Goal: Contribute content

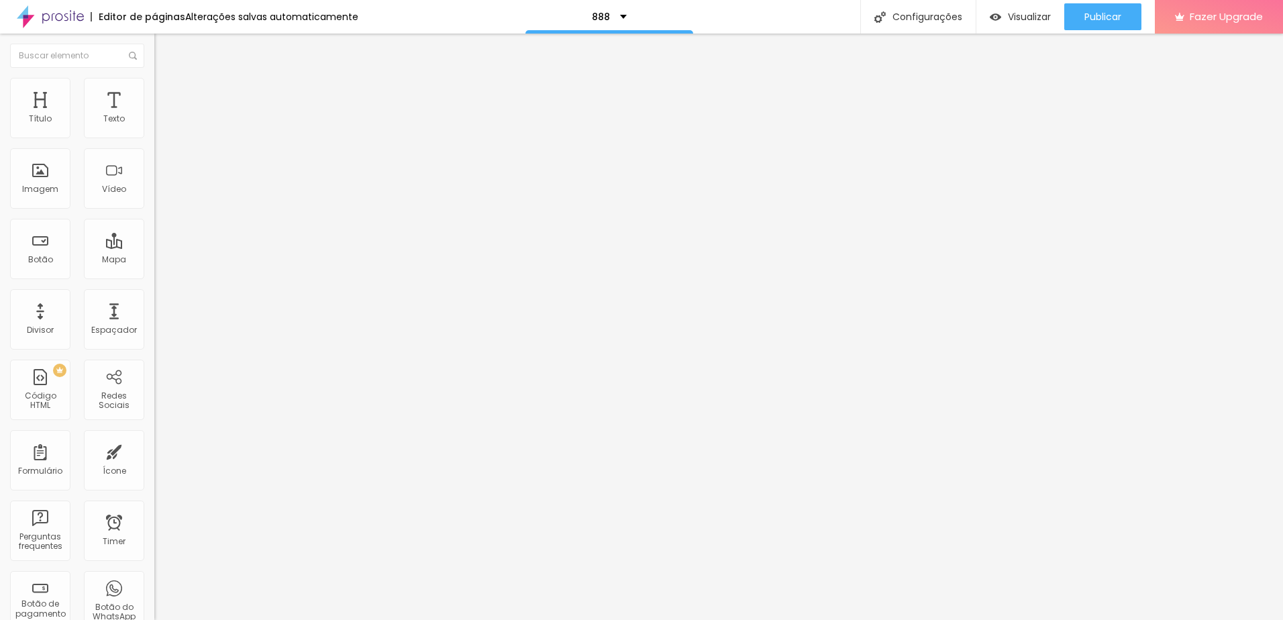
click at [154, 129] on button "button" at bounding box center [163, 122] width 19 height 14
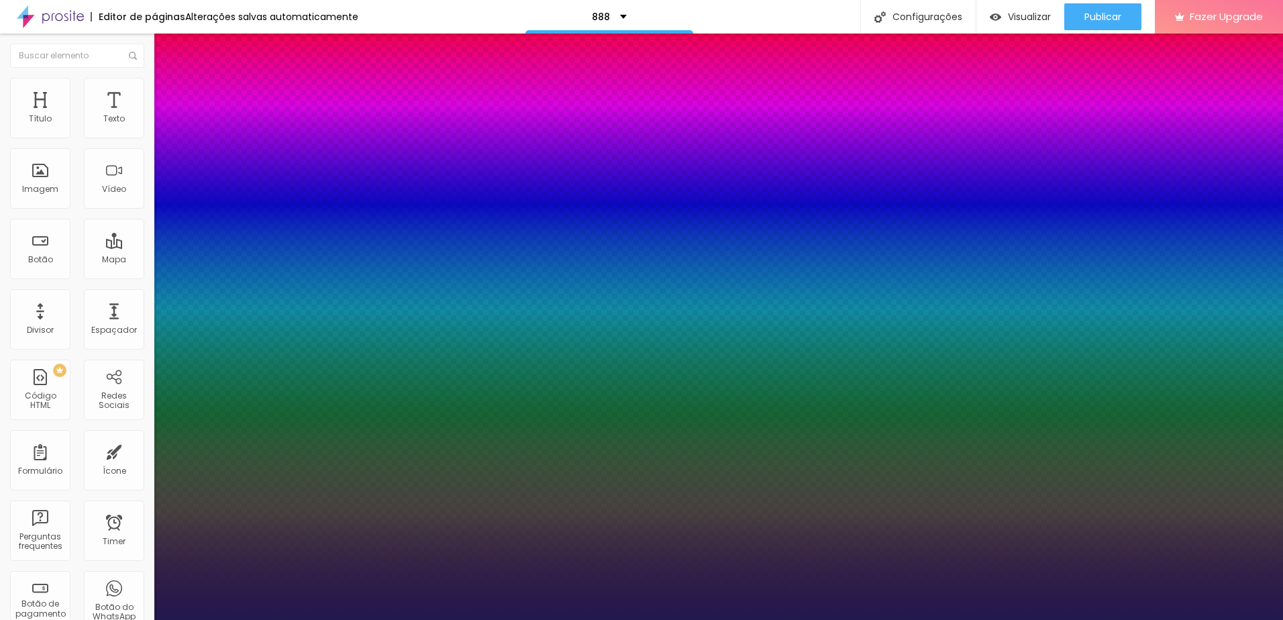
type input "1"
click at [769, 619] on div at bounding box center [641, 620] width 1283 height 0
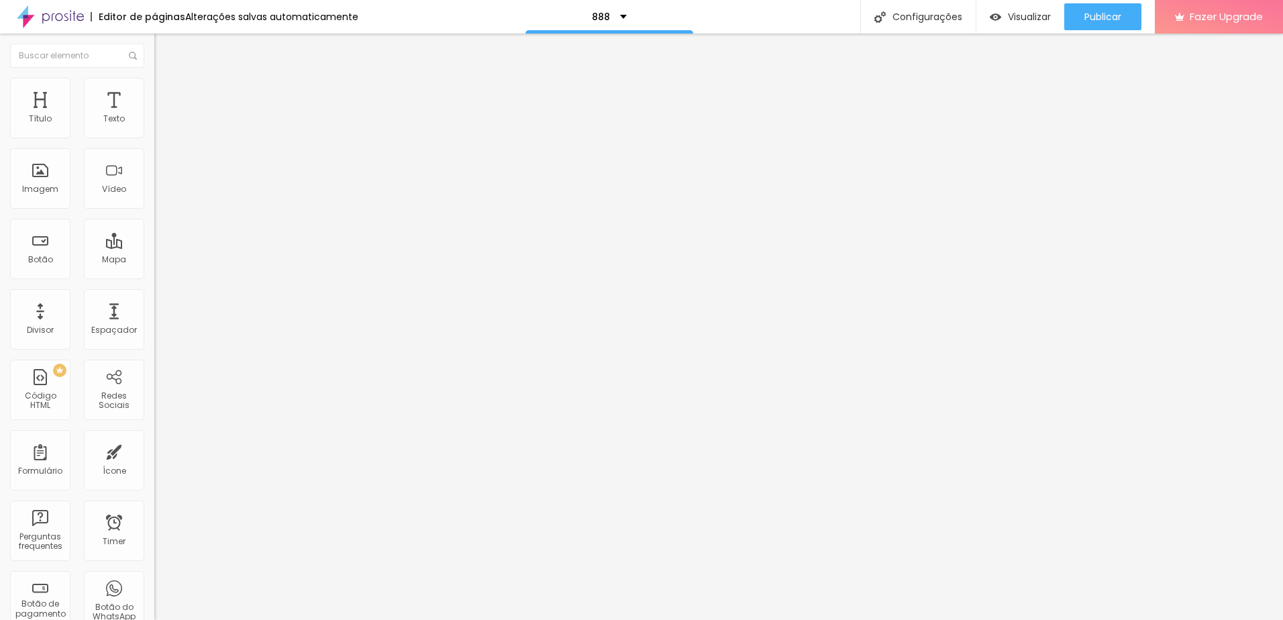
click at [160, 125] on icon "button" at bounding box center [164, 121] width 8 height 8
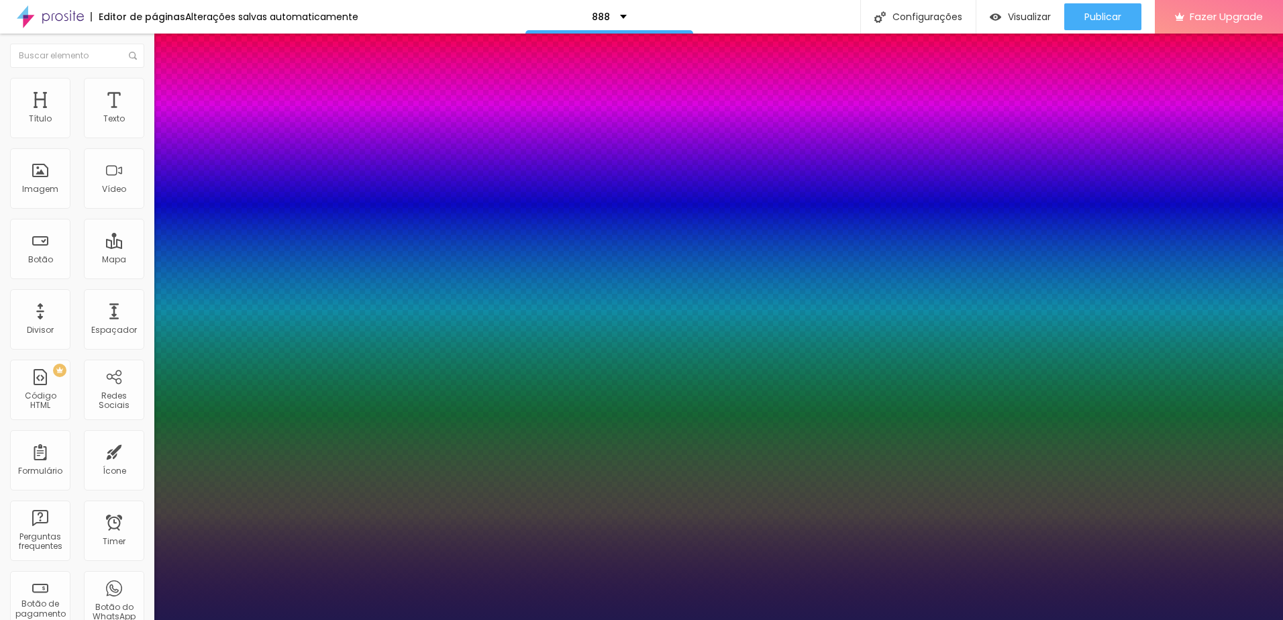
type input "1"
click at [272, 619] on div at bounding box center [641, 620] width 1283 height 0
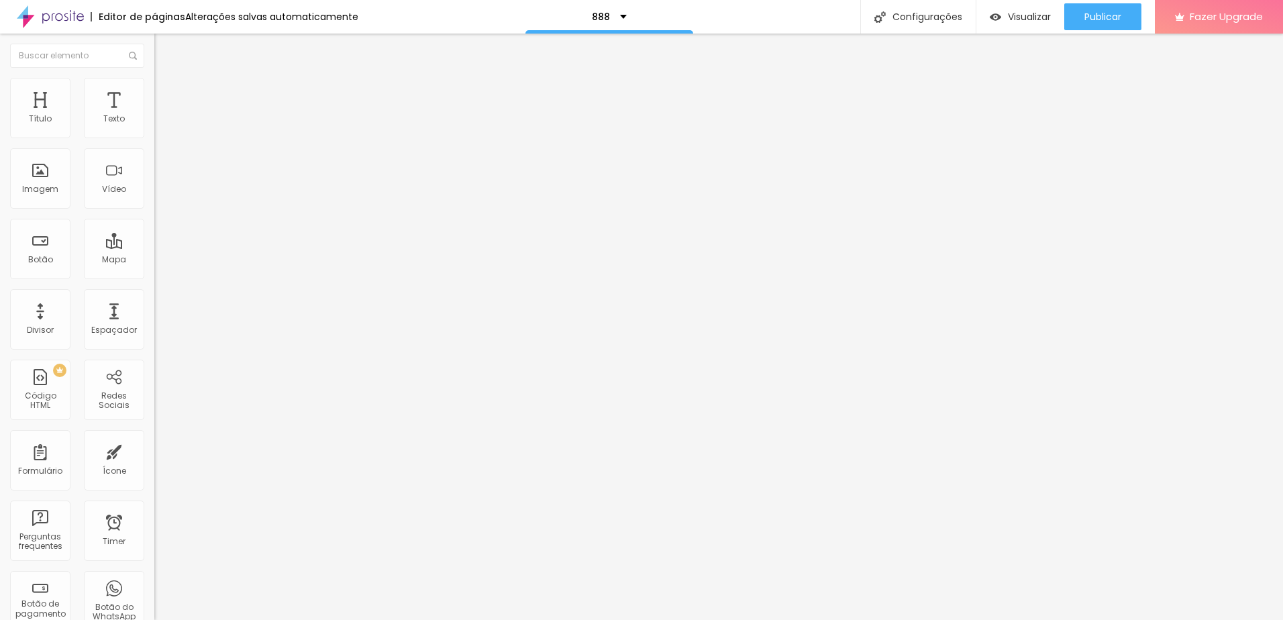
click at [160, 125] on icon "button" at bounding box center [164, 121] width 8 height 8
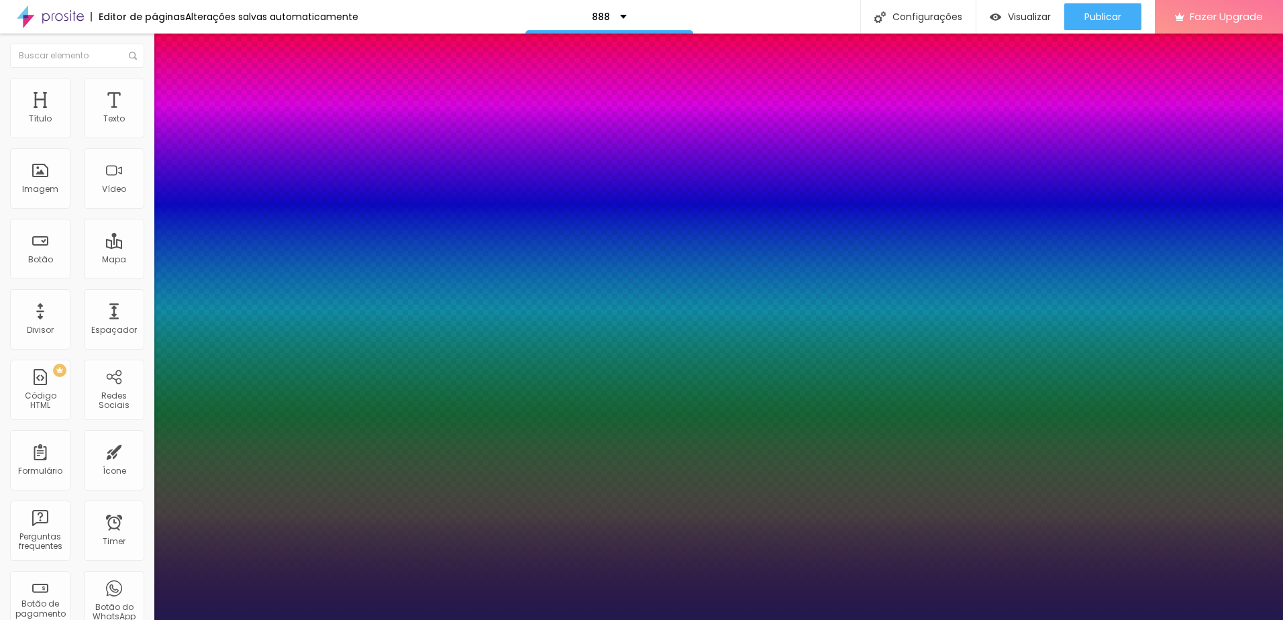
type input "1"
click at [334, 619] on div at bounding box center [641, 620] width 1283 height 0
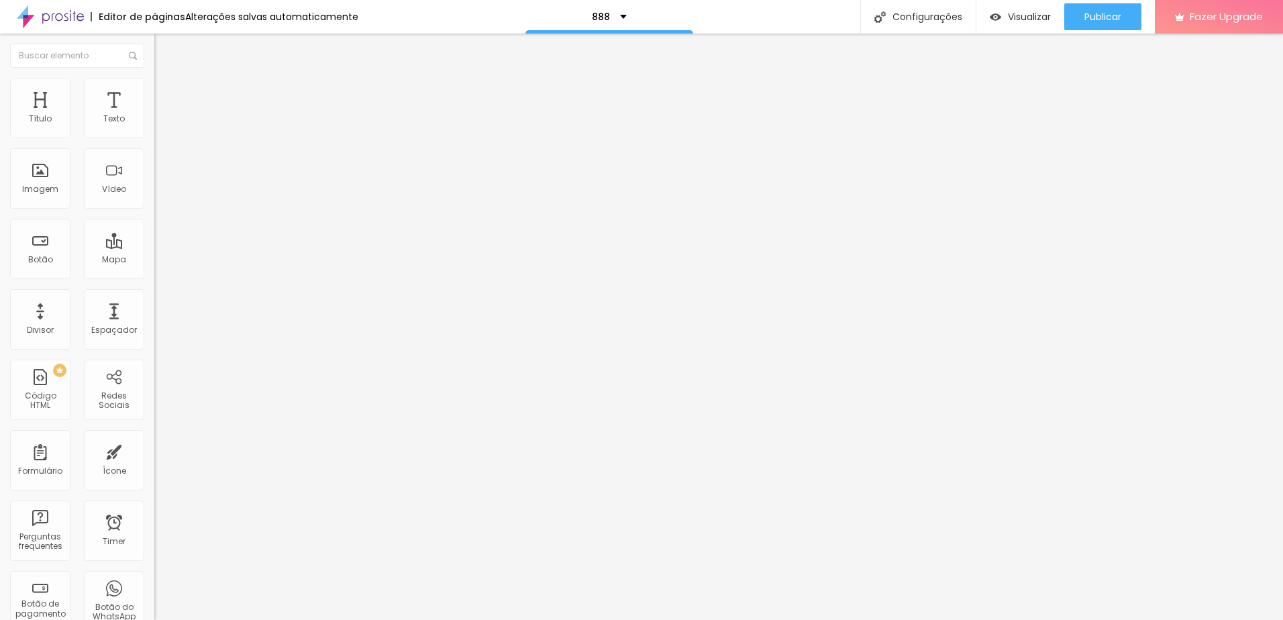
click at [154, 128] on button "button" at bounding box center [163, 122] width 19 height 14
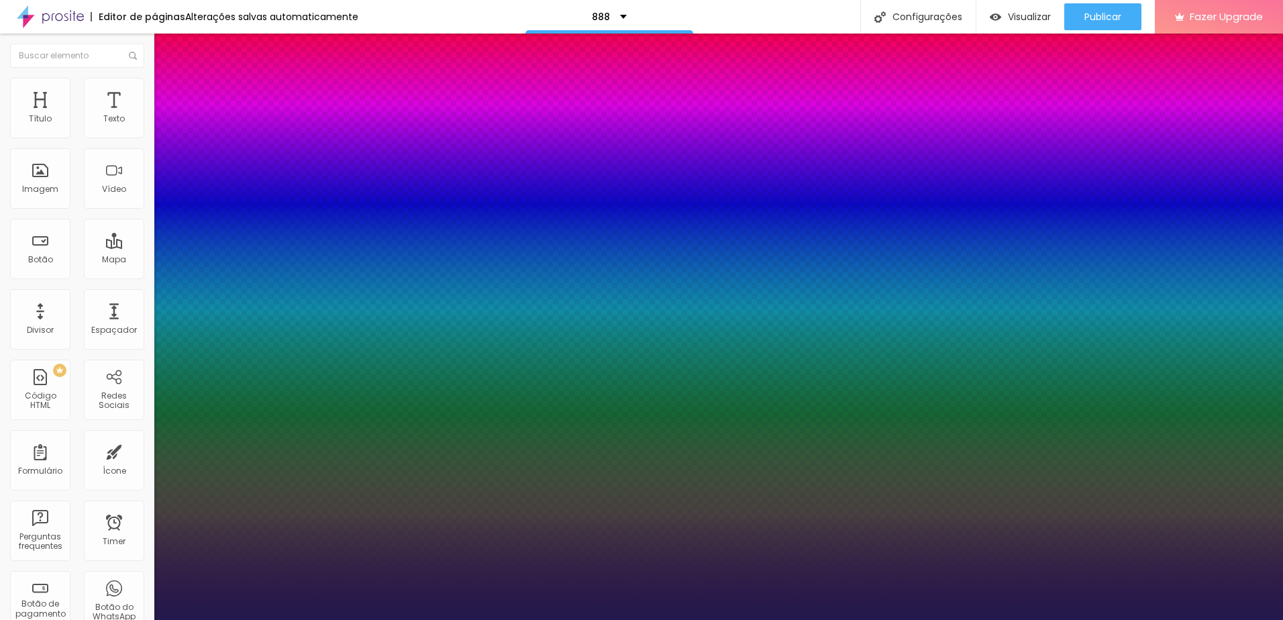
type input "1"
click at [310, 619] on div at bounding box center [641, 620] width 1283 height 0
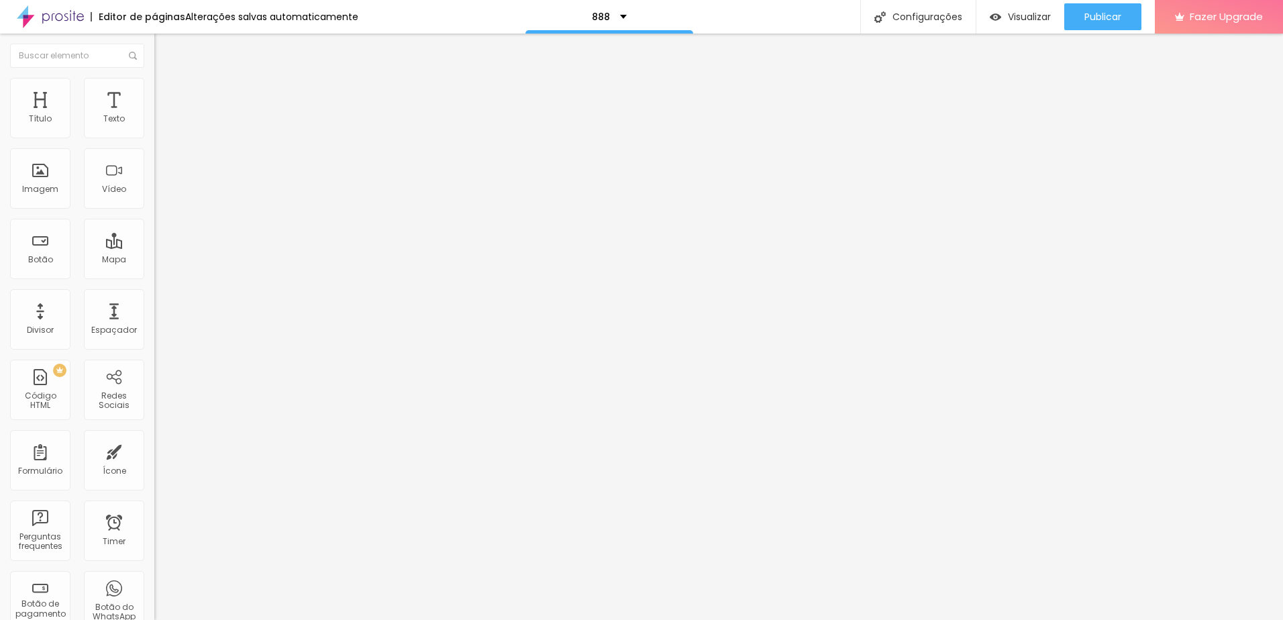
click at [160, 125] on icon "button" at bounding box center [164, 121] width 8 height 8
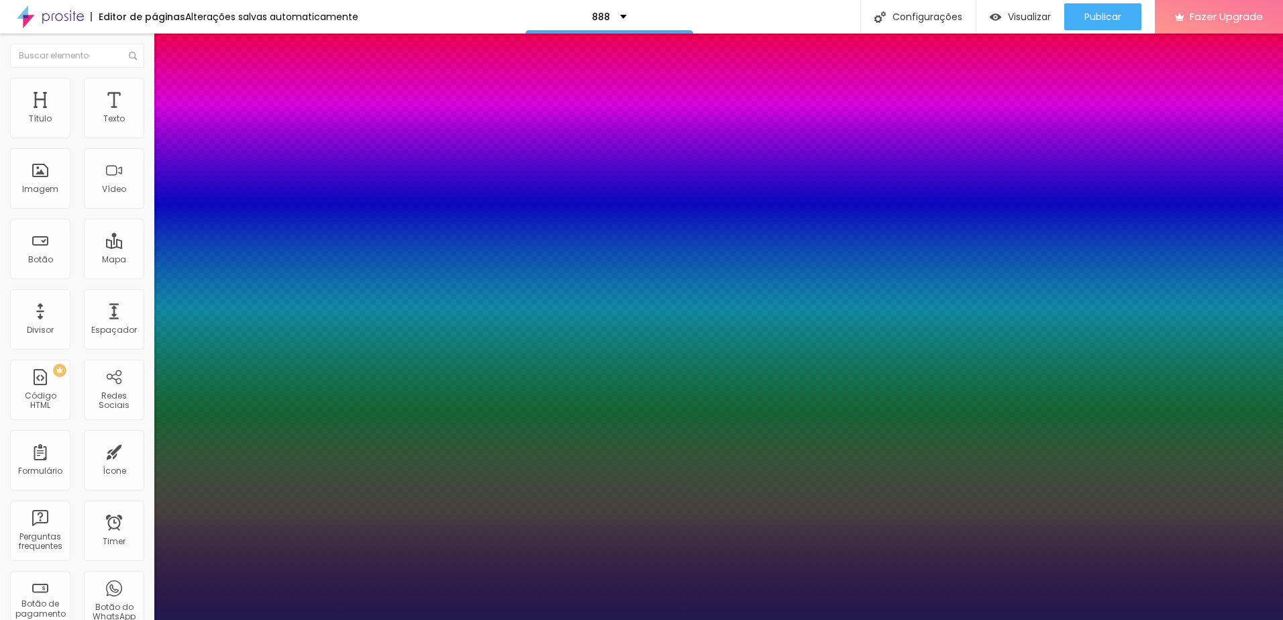
type input "1"
click at [334, 619] on div at bounding box center [641, 620] width 1283 height 0
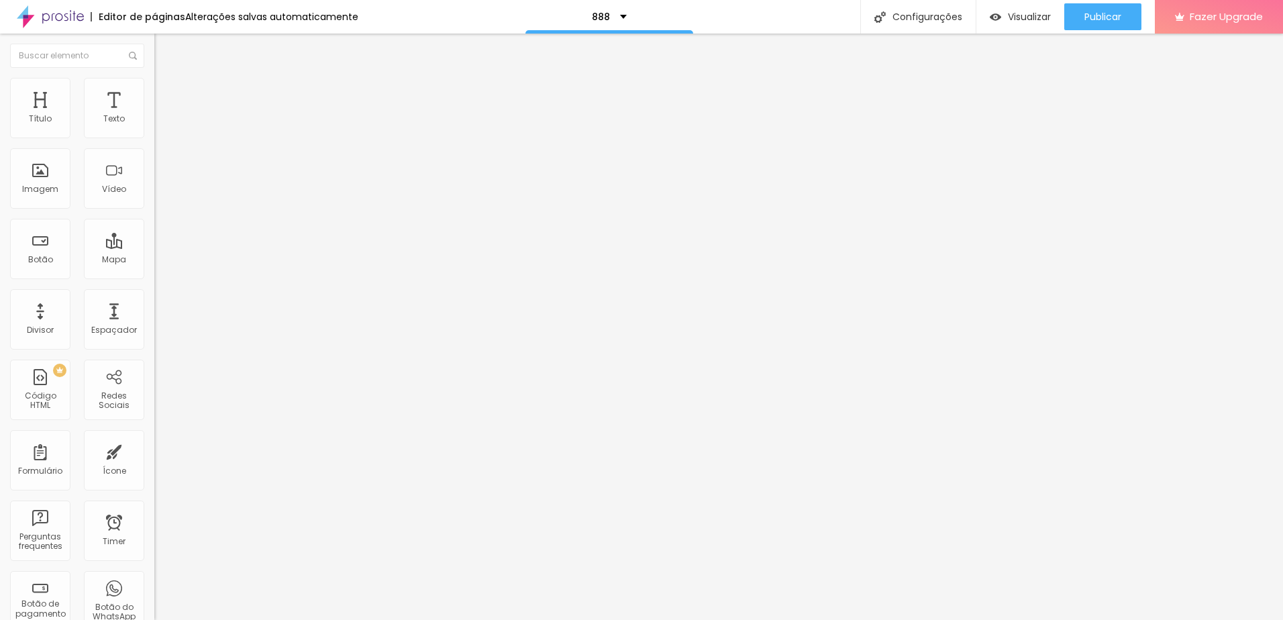
click at [160, 125] on icon "button" at bounding box center [164, 121] width 8 height 8
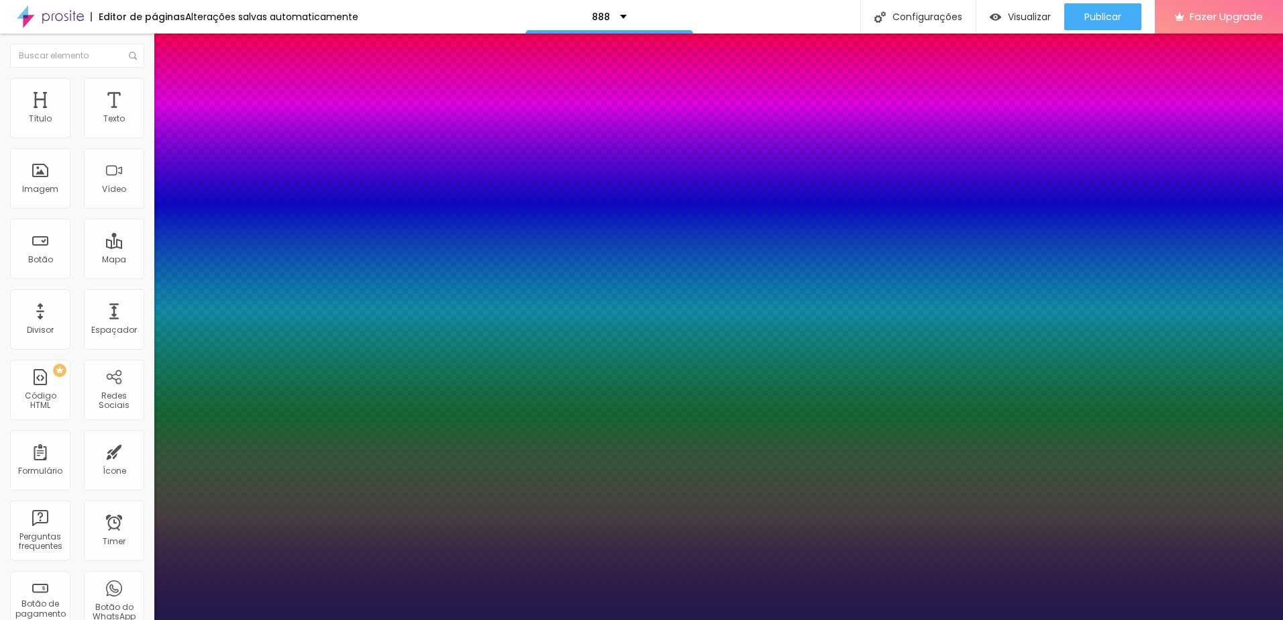
type input "1"
type input "8"
type input "4"
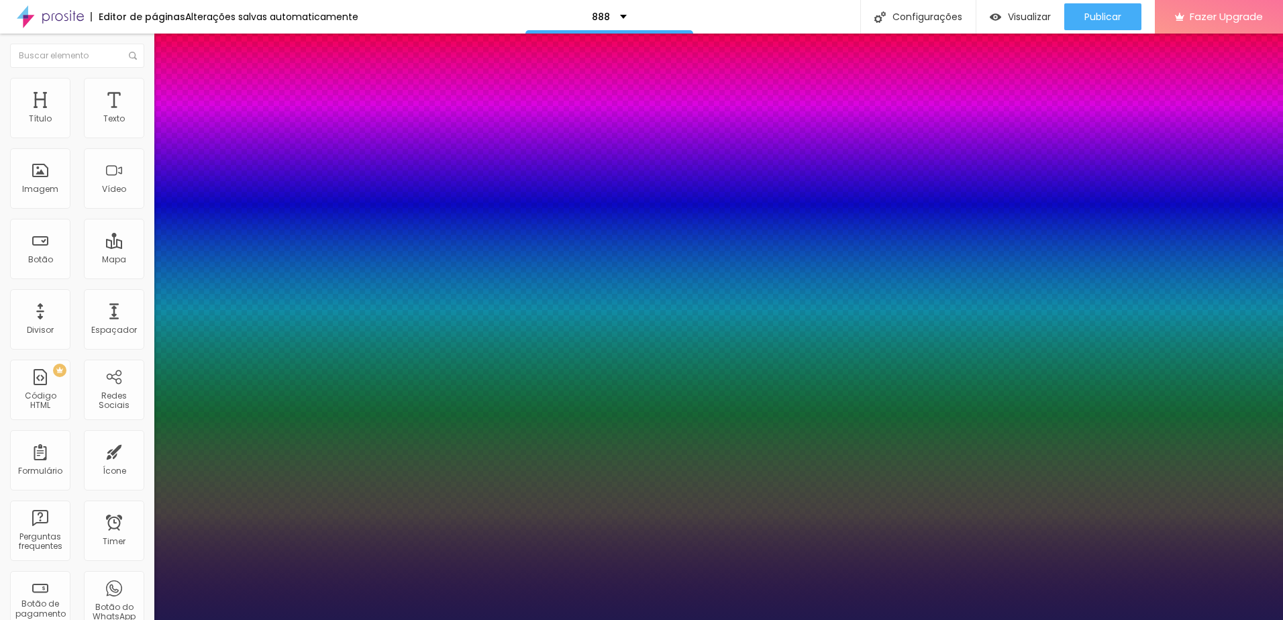
type input "1"
type input "40"
type input "1"
type input "40"
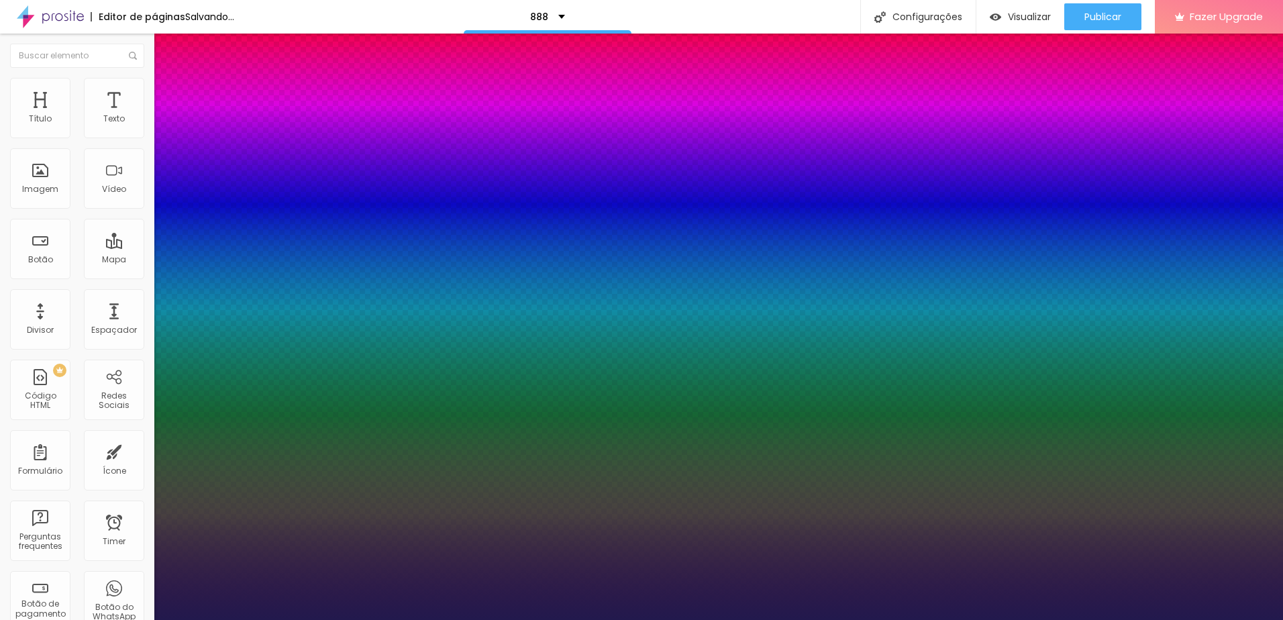
type input "1"
click at [994, 619] on div at bounding box center [641, 620] width 1283 height 0
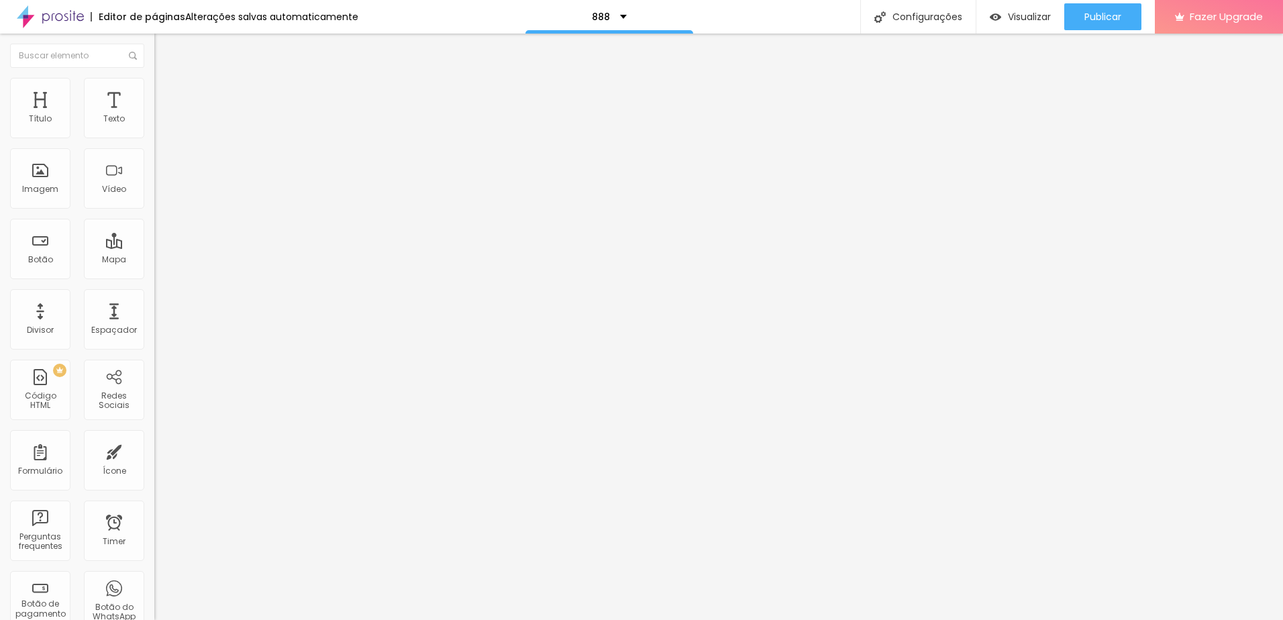
click at [154, 129] on button "button" at bounding box center [163, 122] width 19 height 14
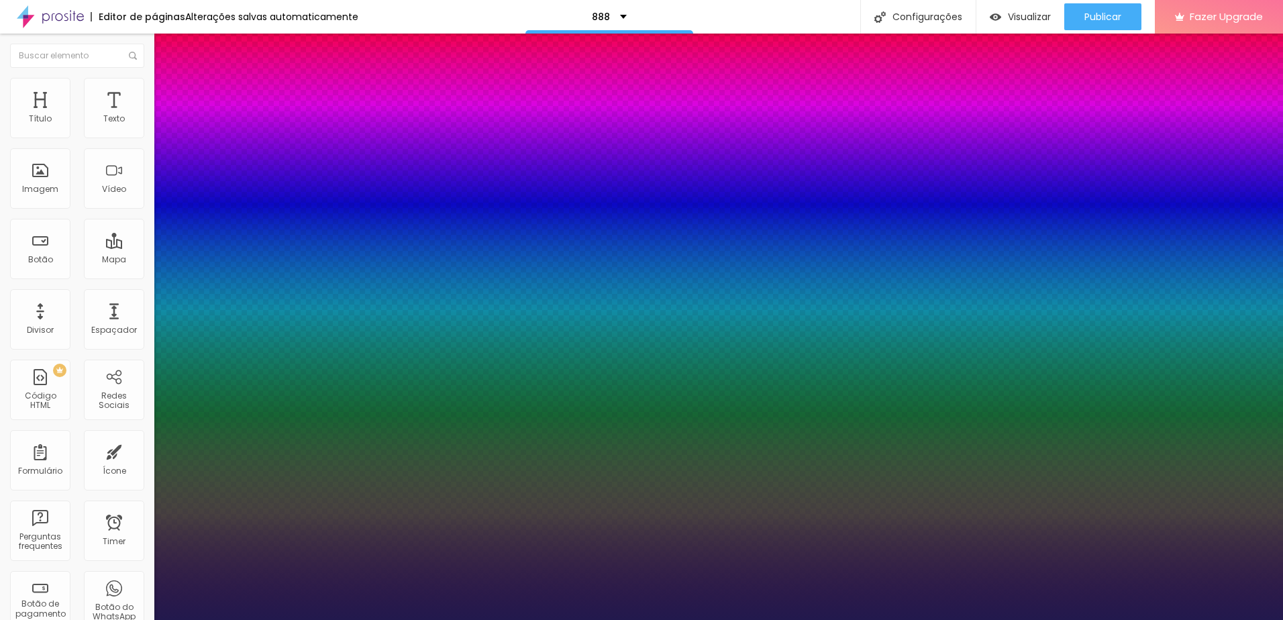
type input "1"
click at [305, 619] on div at bounding box center [641, 620] width 1283 height 0
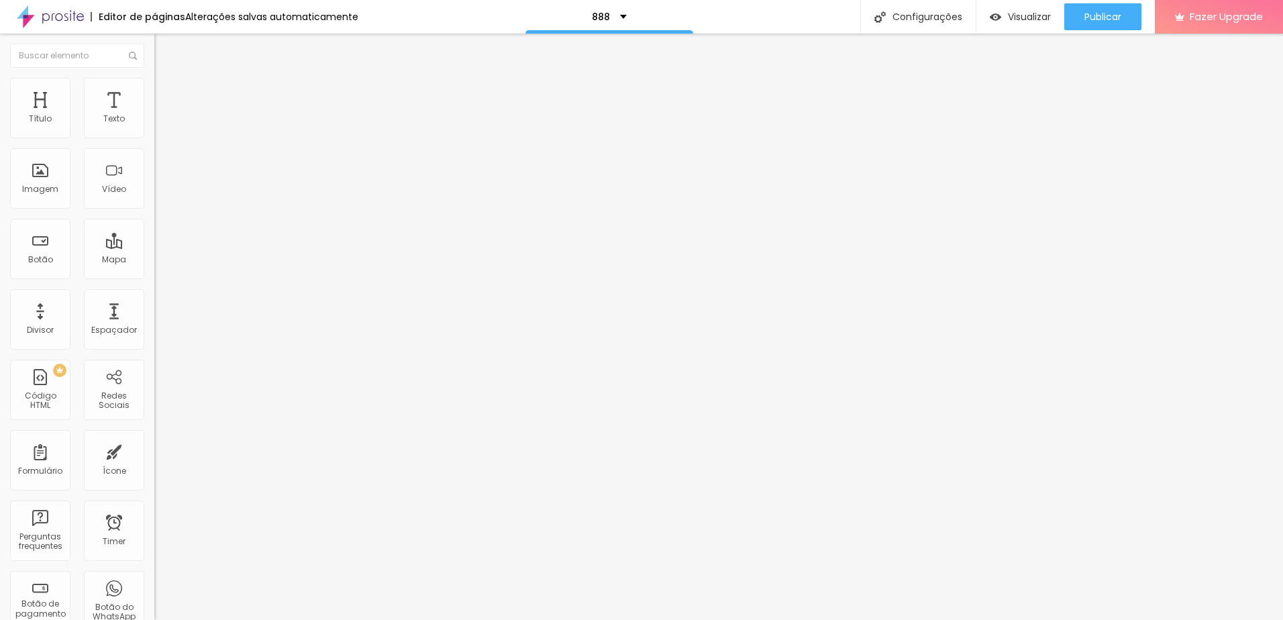
click at [160, 125] on icon "button" at bounding box center [164, 121] width 8 height 8
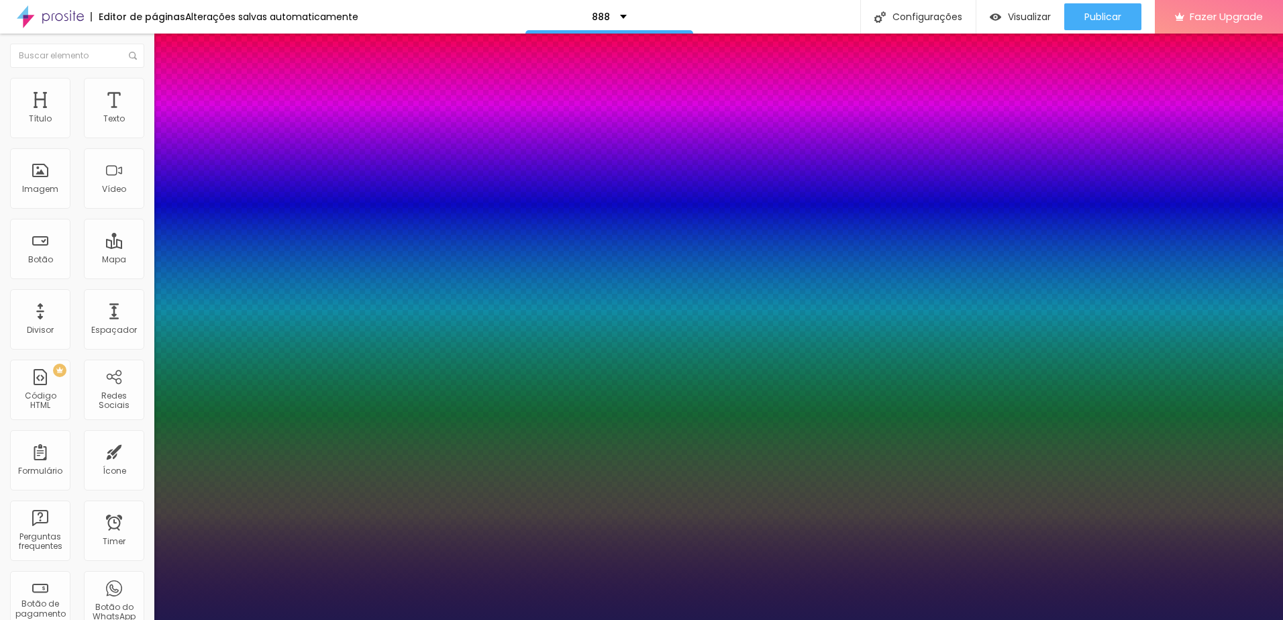
type input "1"
click at [377, 619] on div at bounding box center [641, 620] width 1283 height 0
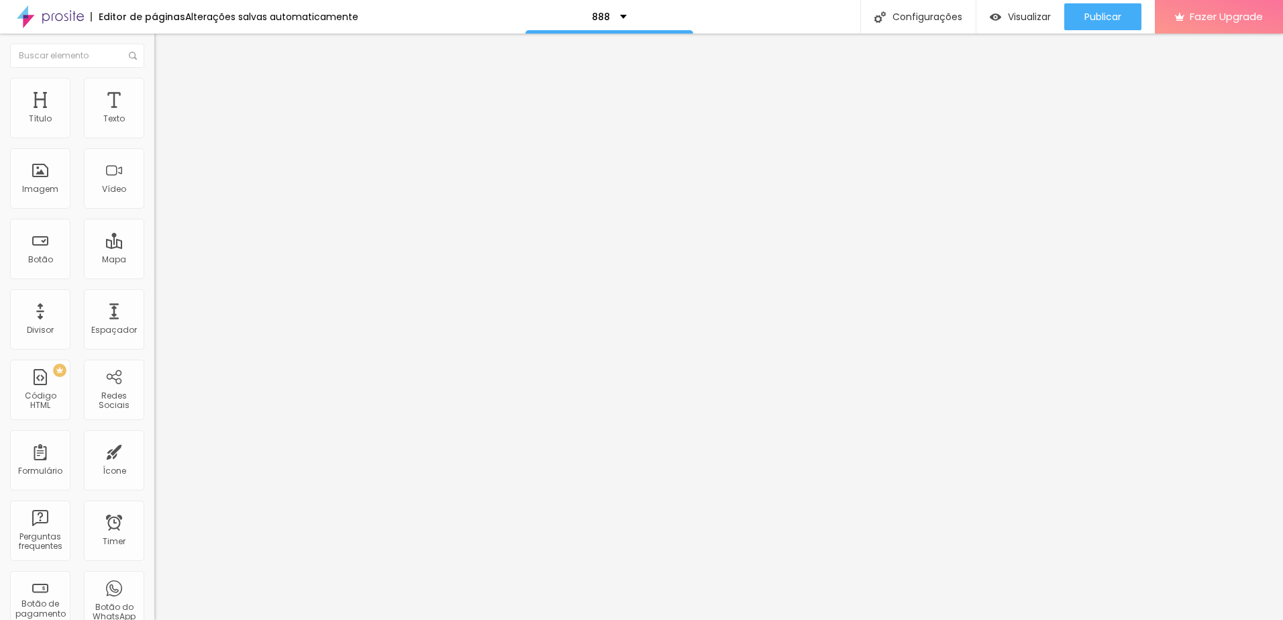
click at [160, 125] on icon "button" at bounding box center [164, 121] width 8 height 8
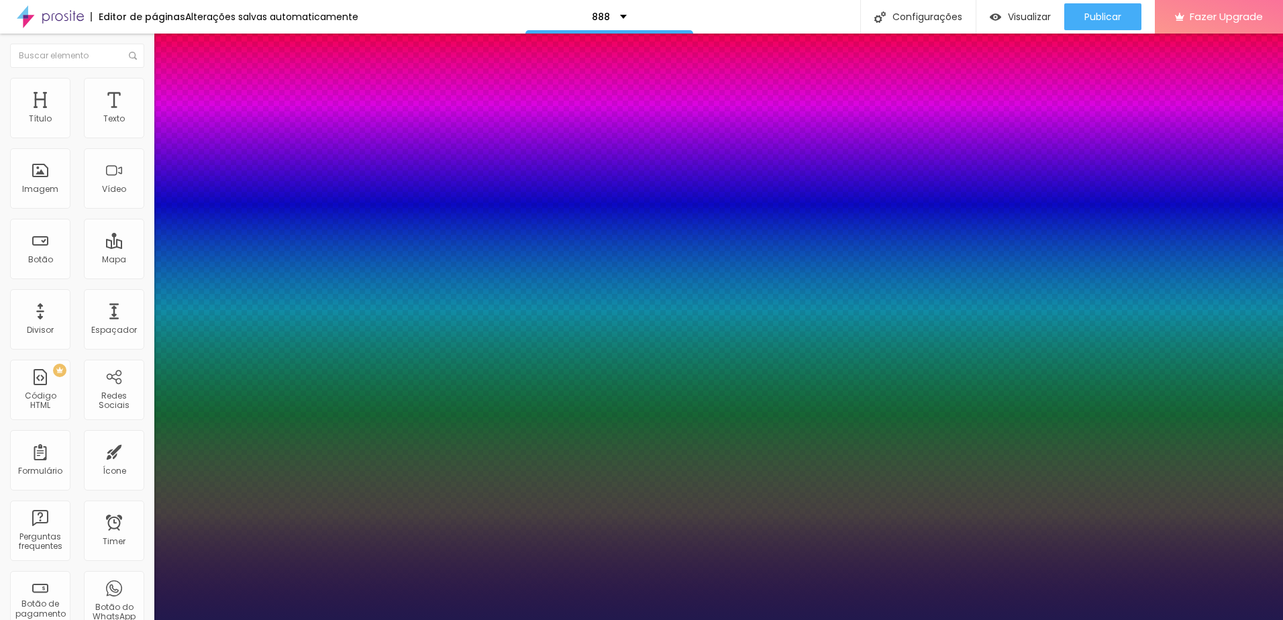
type input "1"
click at [303, 619] on div at bounding box center [641, 620] width 1283 height 0
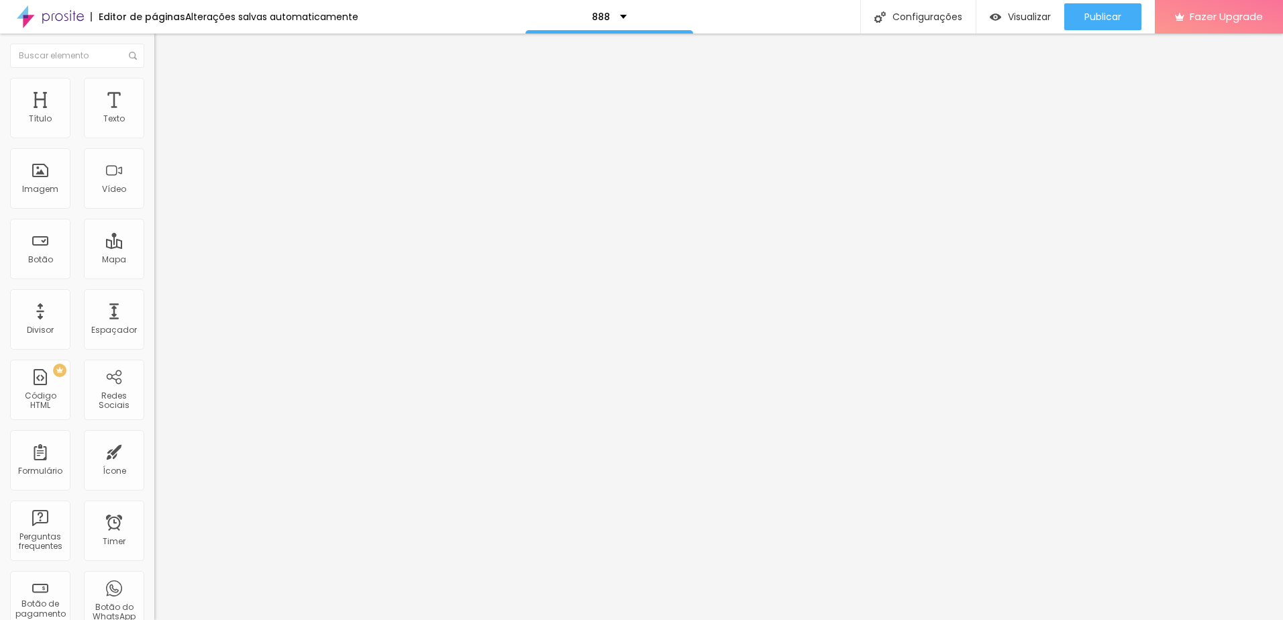
click at [160, 125] on icon "button" at bounding box center [164, 121] width 8 height 8
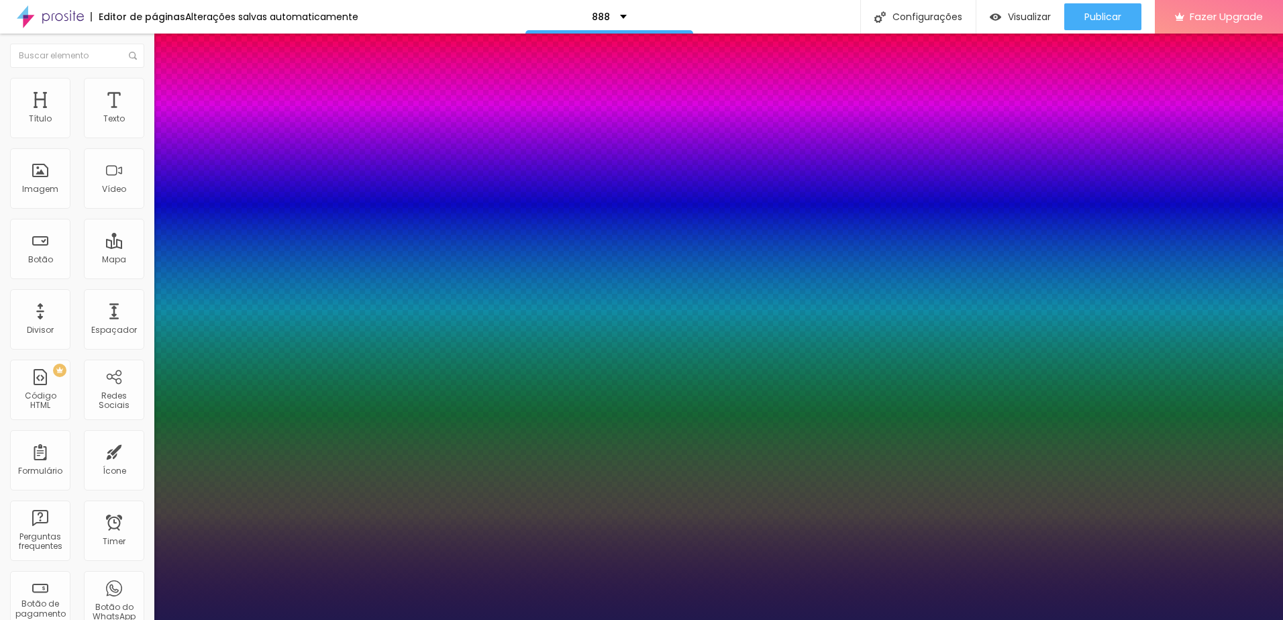
type input "1"
click at [1062, 619] on div at bounding box center [641, 620] width 1283 height 0
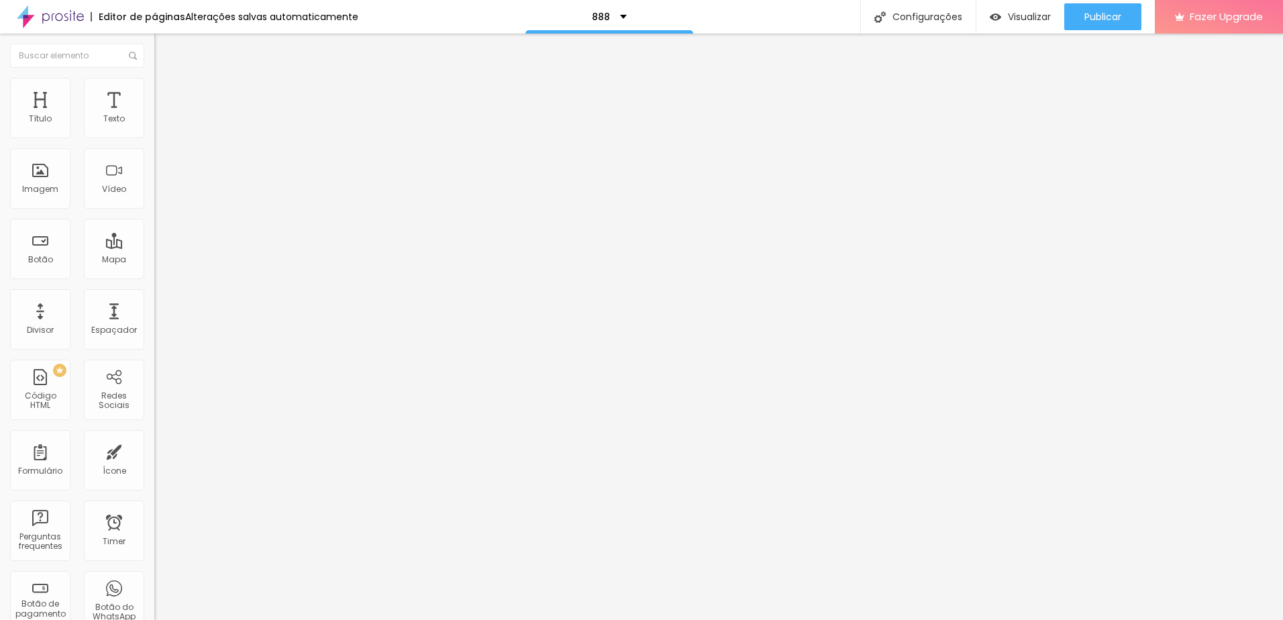
click at [160, 125] on icon "button" at bounding box center [164, 121] width 8 height 8
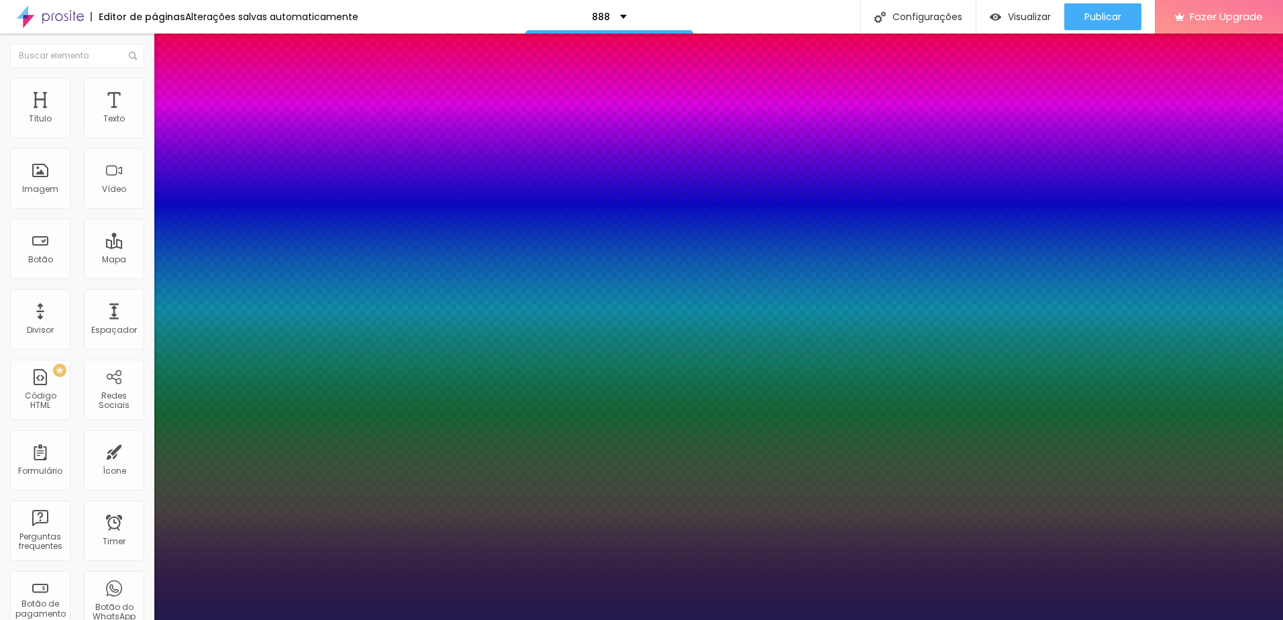
type input "1"
click at [718, 619] on div at bounding box center [641, 620] width 1283 height 0
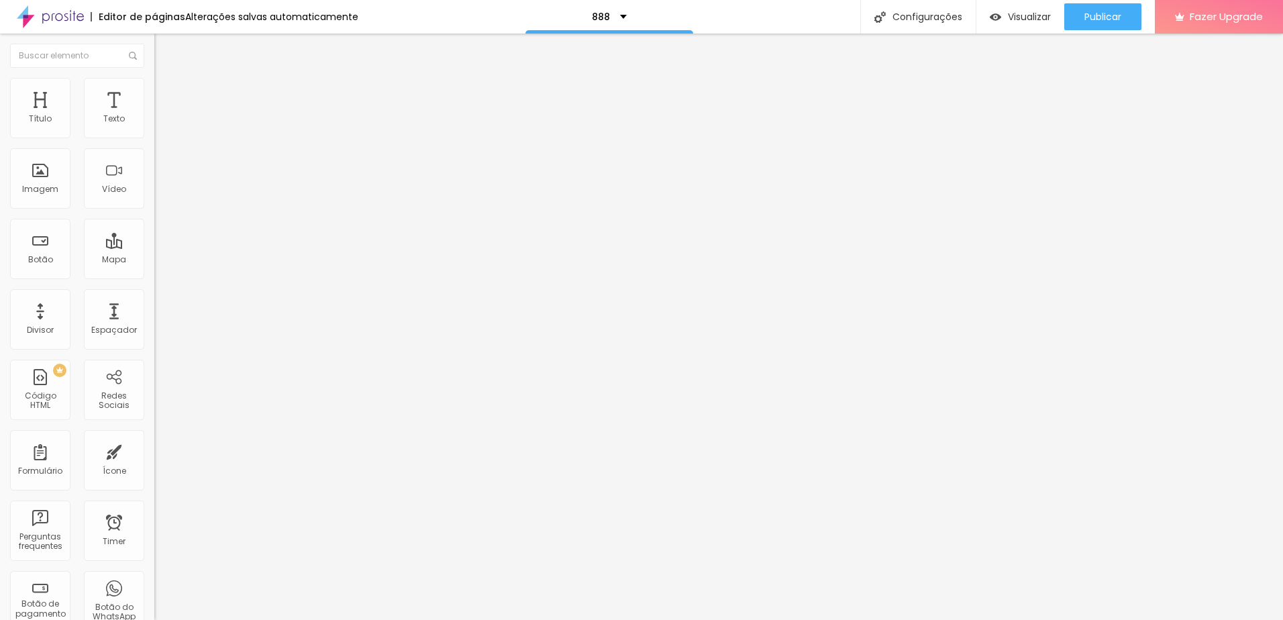
click at [160, 125] on icon "button" at bounding box center [164, 121] width 8 height 8
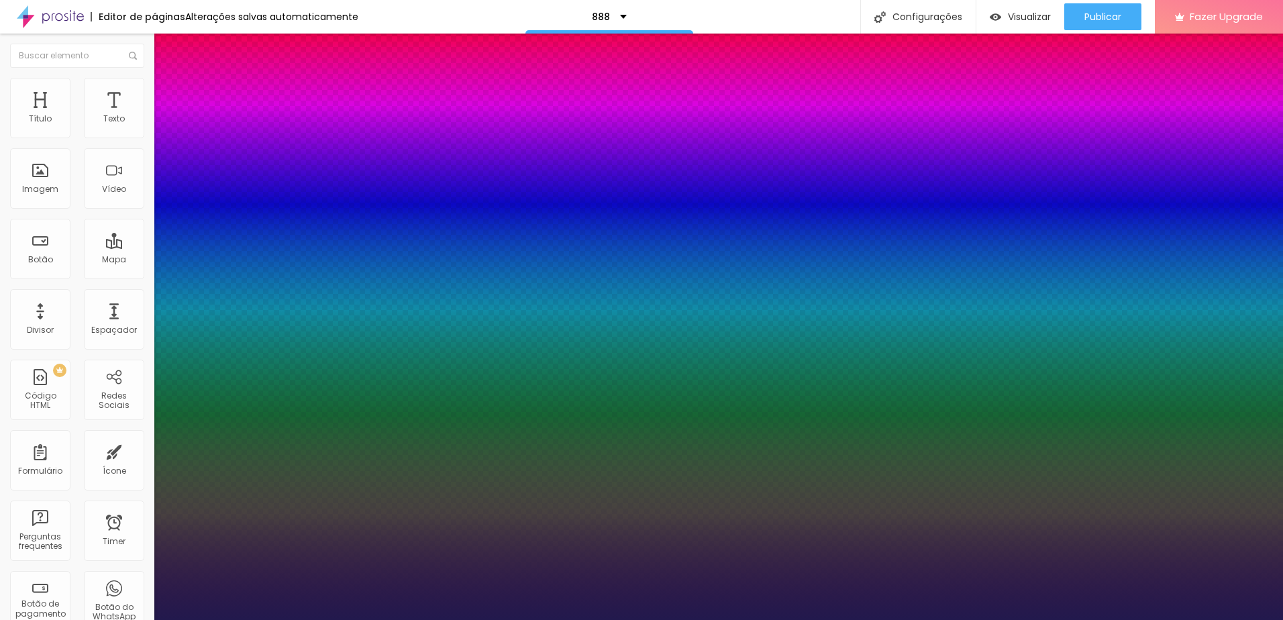
type input "1"
click at [316, 619] on div at bounding box center [641, 620] width 1283 height 0
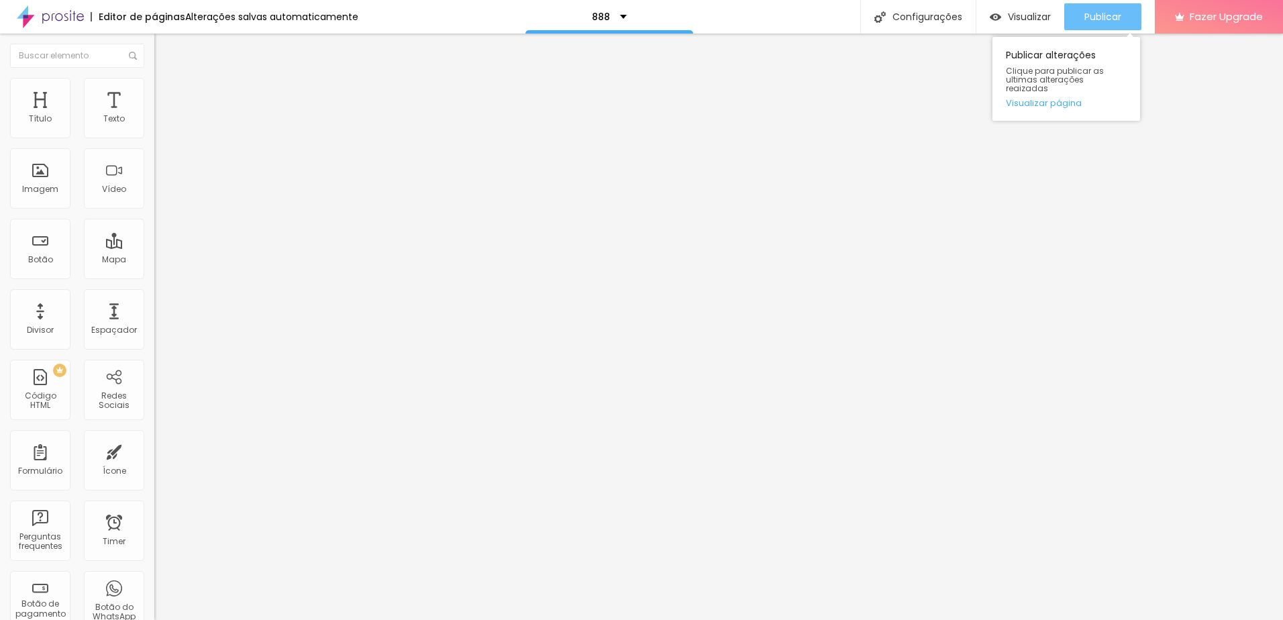
click at [1104, 22] on span "Publicar" at bounding box center [1103, 16] width 37 height 11
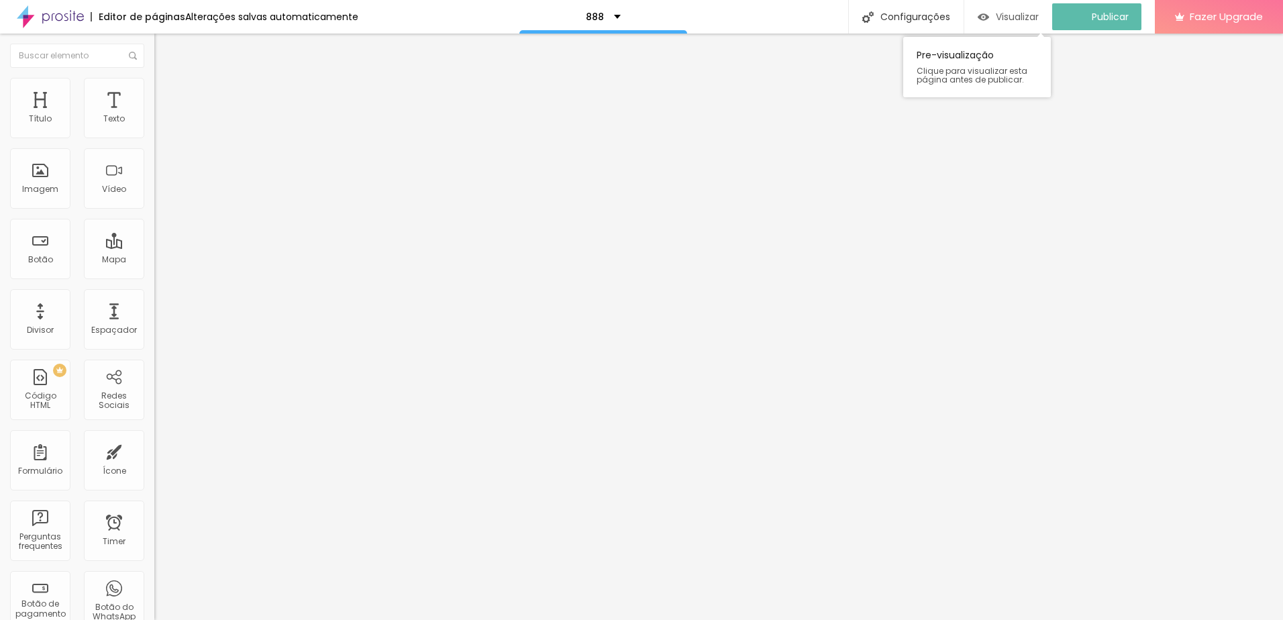
click at [1030, 15] on span "Visualizar" at bounding box center [1017, 16] width 43 height 11
